Goal: Task Accomplishment & Management: Use online tool/utility

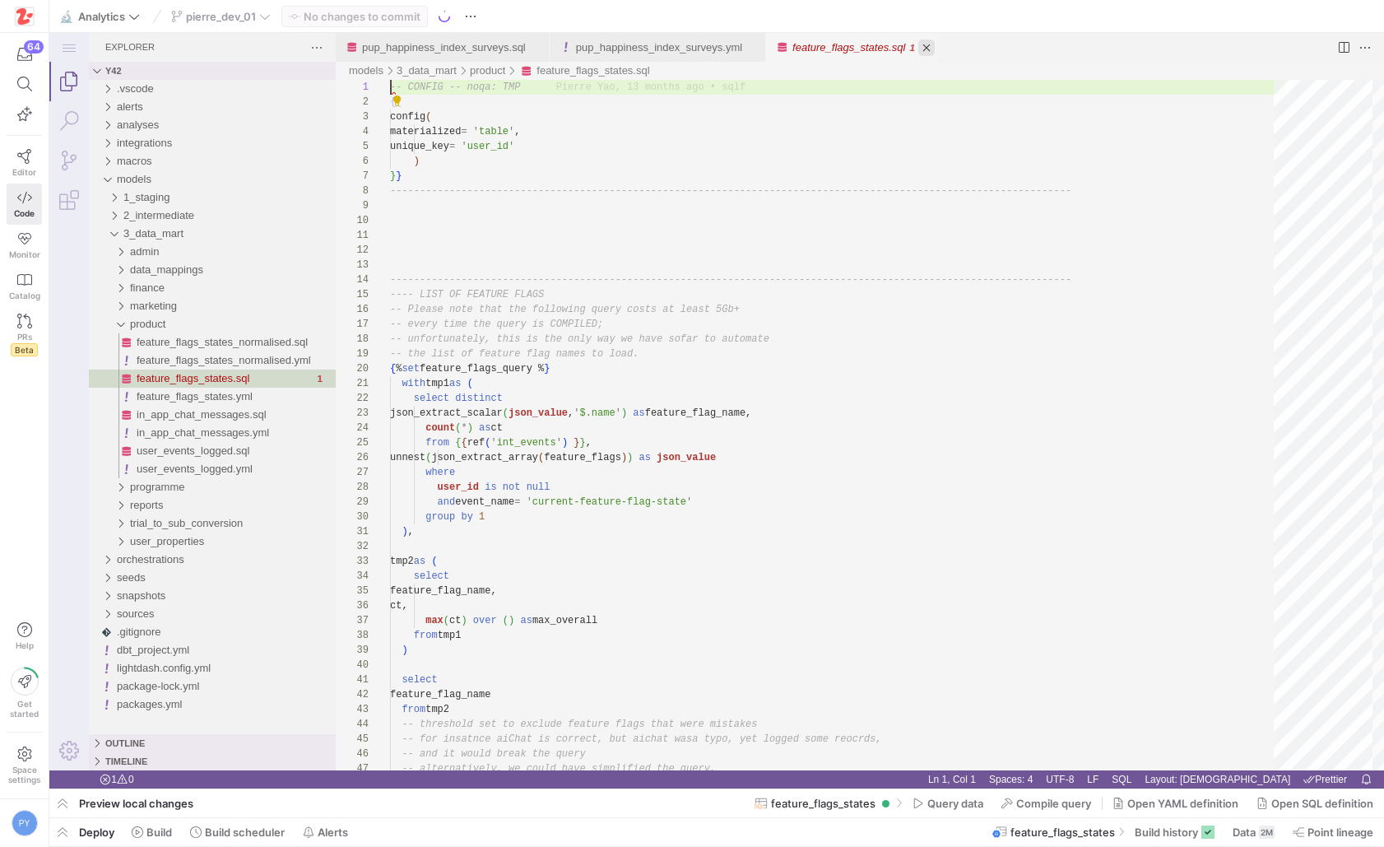
click at [935, 49] on link "Close (⌘W)" at bounding box center [926, 47] width 16 height 16
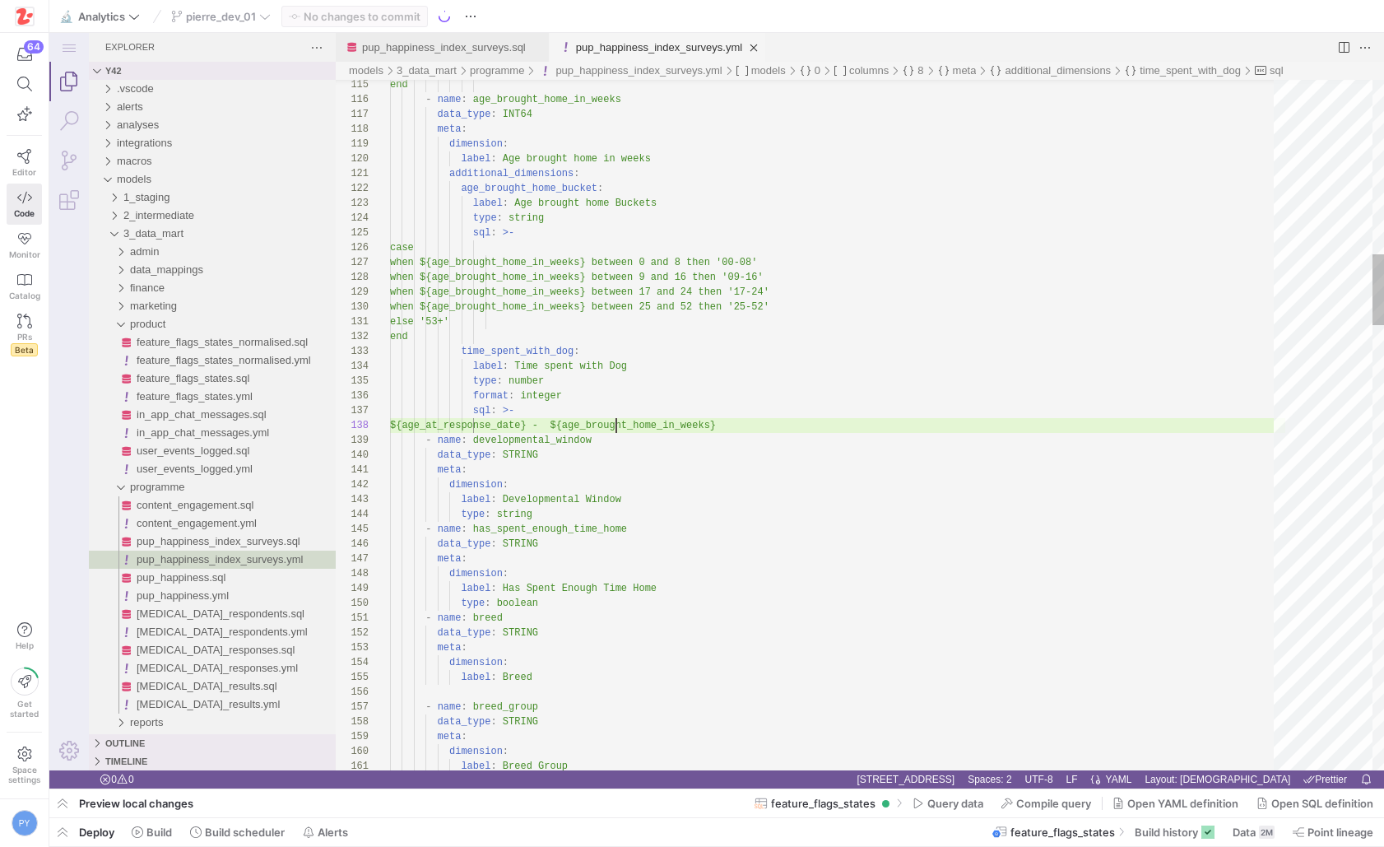
scroll to position [104, 226]
type textarea "additional_dimensions: age_brought_home_bucket: label: Age brought home Buckets…"
